Goal: Navigation & Orientation: Find specific page/section

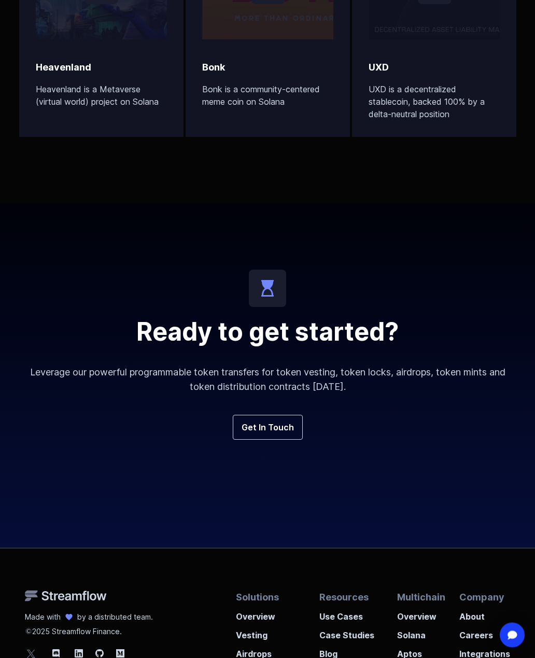
scroll to position [3477, 0]
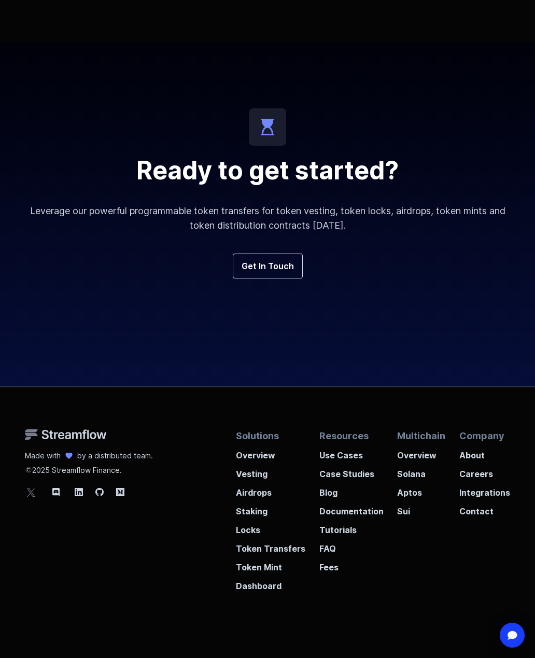
click at [54, 498] on icon at bounding box center [56, 492] width 12 height 12
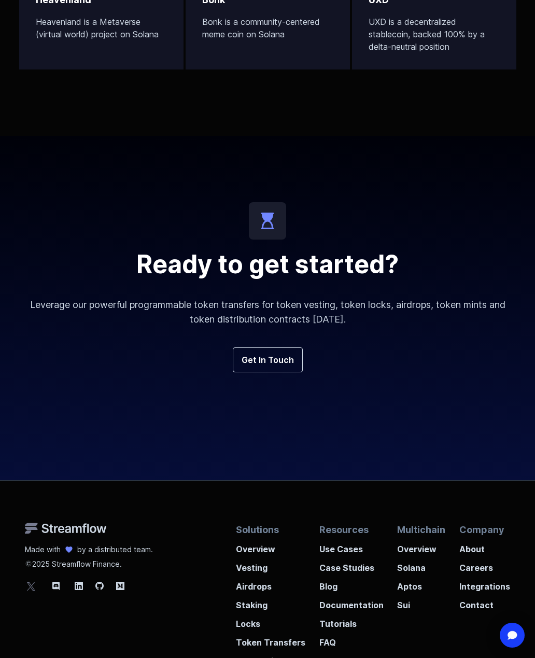
scroll to position [3383, 0]
click at [418, 588] on p "Aptos" at bounding box center [421, 583] width 48 height 19
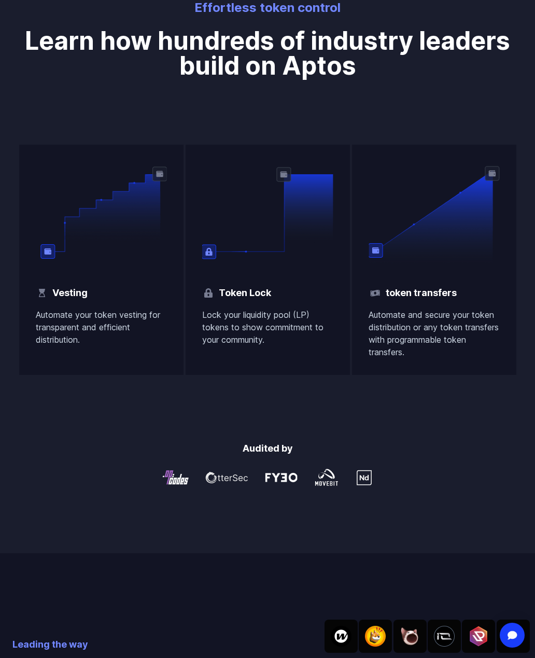
scroll to position [1028, 0]
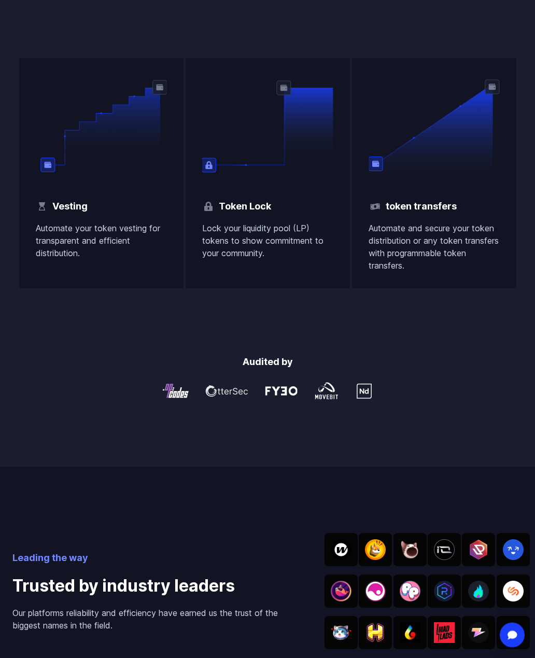
click at [400, 594] on img at bounding box center [410, 591] width 21 height 21
click at [400, 602] on img at bounding box center [410, 591] width 21 height 21
click at [401, 598] on img at bounding box center [410, 591] width 21 height 21
click at [520, 600] on img at bounding box center [513, 591] width 21 height 21
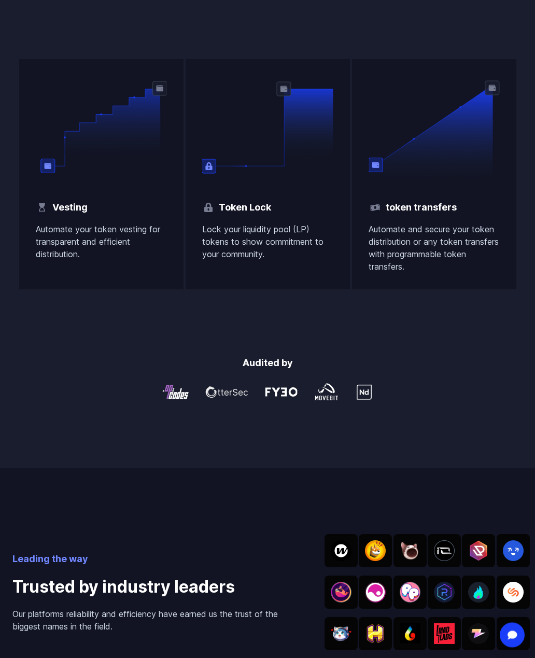
click at [509, 649] on div at bounding box center [513, 634] width 33 height 33
click at [518, 640] on img "Open Intercom Messenger" at bounding box center [512, 635] width 12 height 10
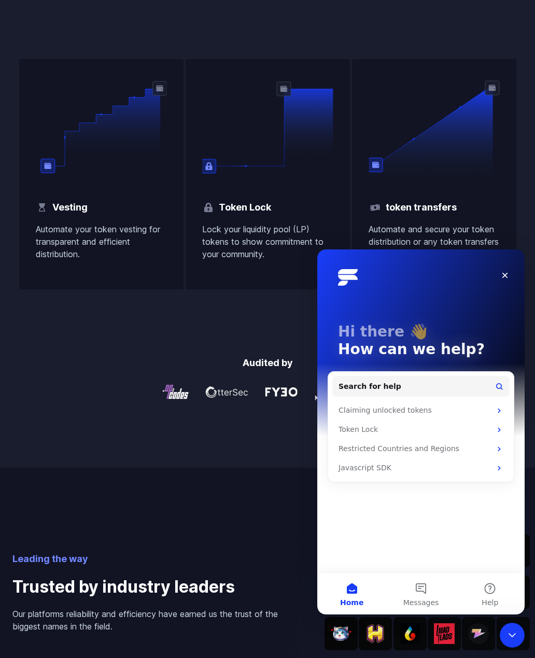
scroll to position [0, 0]
click at [280, 483] on div "Leading the way Trusted by industry leaders Our platforms reliability and effic…" at bounding box center [267, 592] width 510 height 249
click at [512, 641] on div "Close Intercom Messenger" at bounding box center [512, 635] width 25 height 25
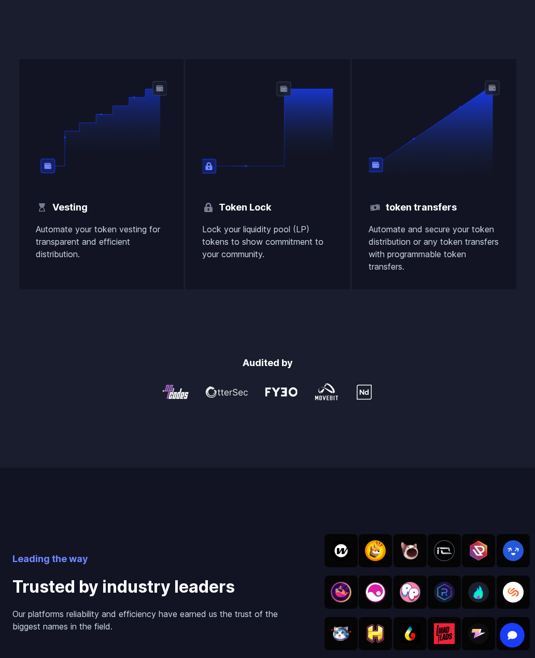
click at [503, 561] on img at bounding box center [513, 550] width 21 height 21
click at [443, 561] on img at bounding box center [444, 550] width 21 height 21
click at [442, 561] on img at bounding box center [444, 550] width 21 height 21
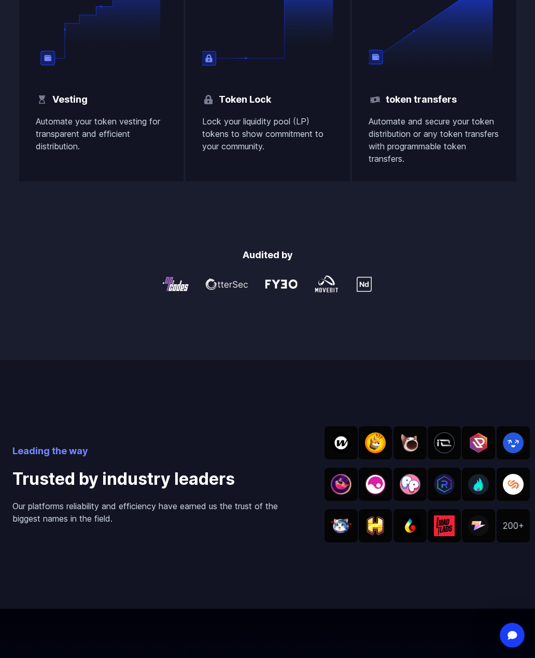
scroll to position [1182, 0]
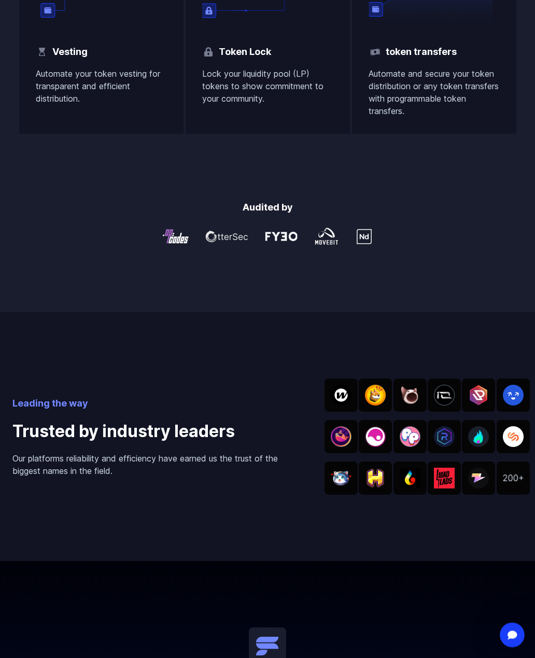
click at [403, 459] on div at bounding box center [424, 437] width 198 height 116
click at [400, 489] on img at bounding box center [410, 478] width 21 height 21
click at [451, 408] on div at bounding box center [424, 437] width 198 height 116
click at [507, 495] on div at bounding box center [513, 478] width 33 height 33
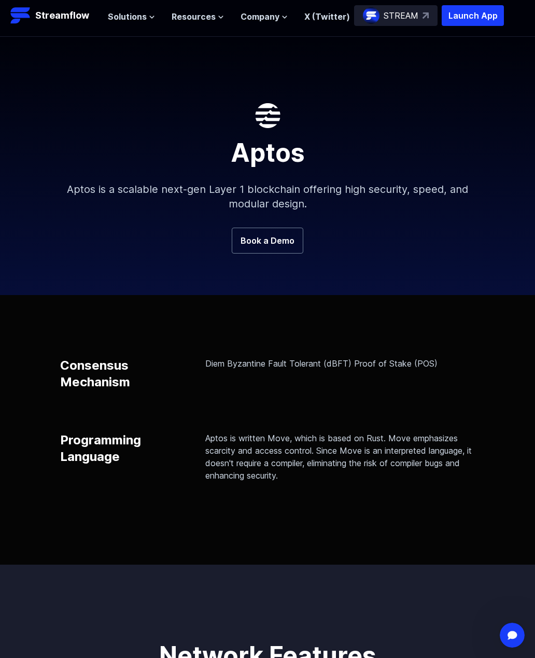
scroll to position [0, 0]
